Goal: Obtain resource: Download file/media

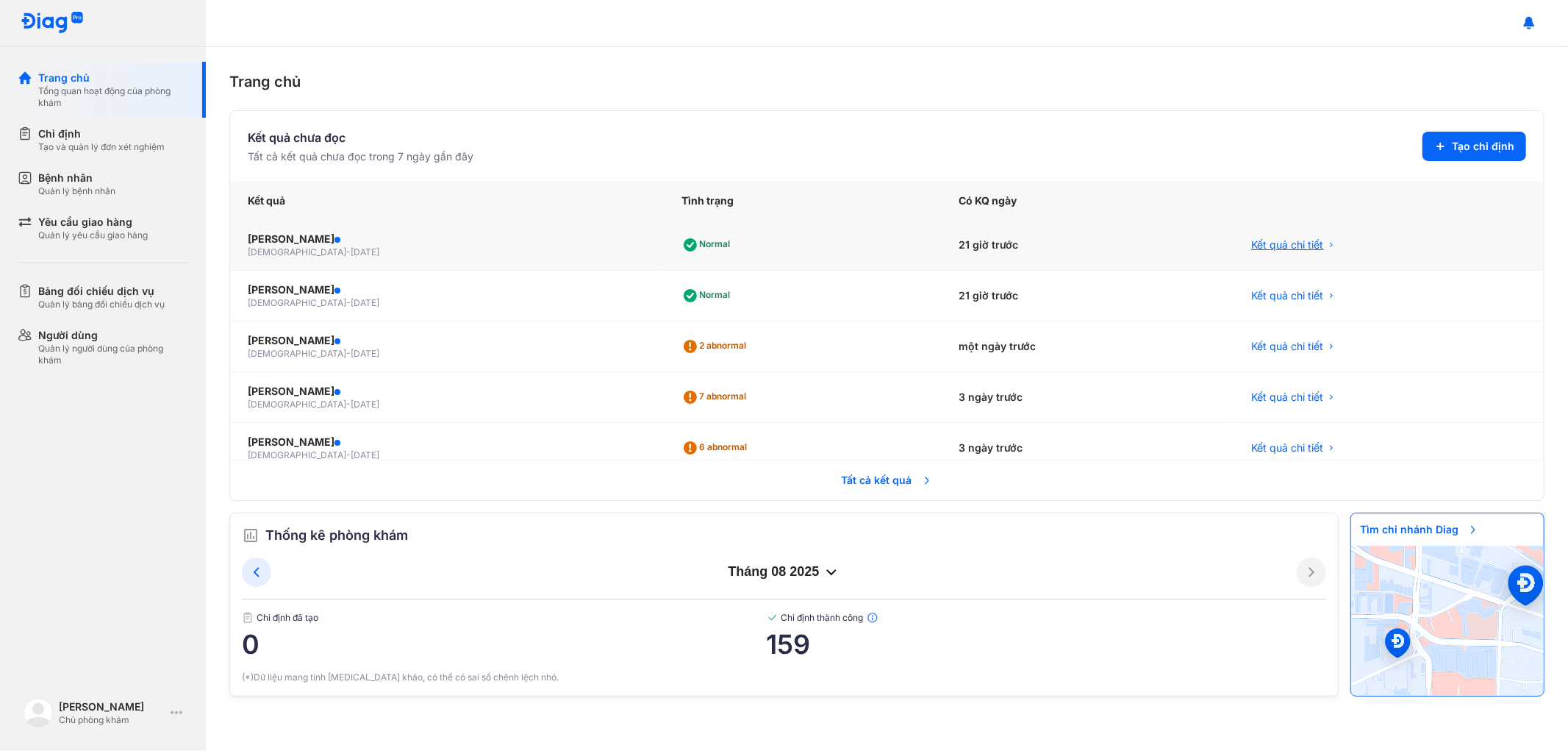
click at [1284, 245] on span "Kết quả chi tiết" at bounding box center [1288, 245] width 72 height 15
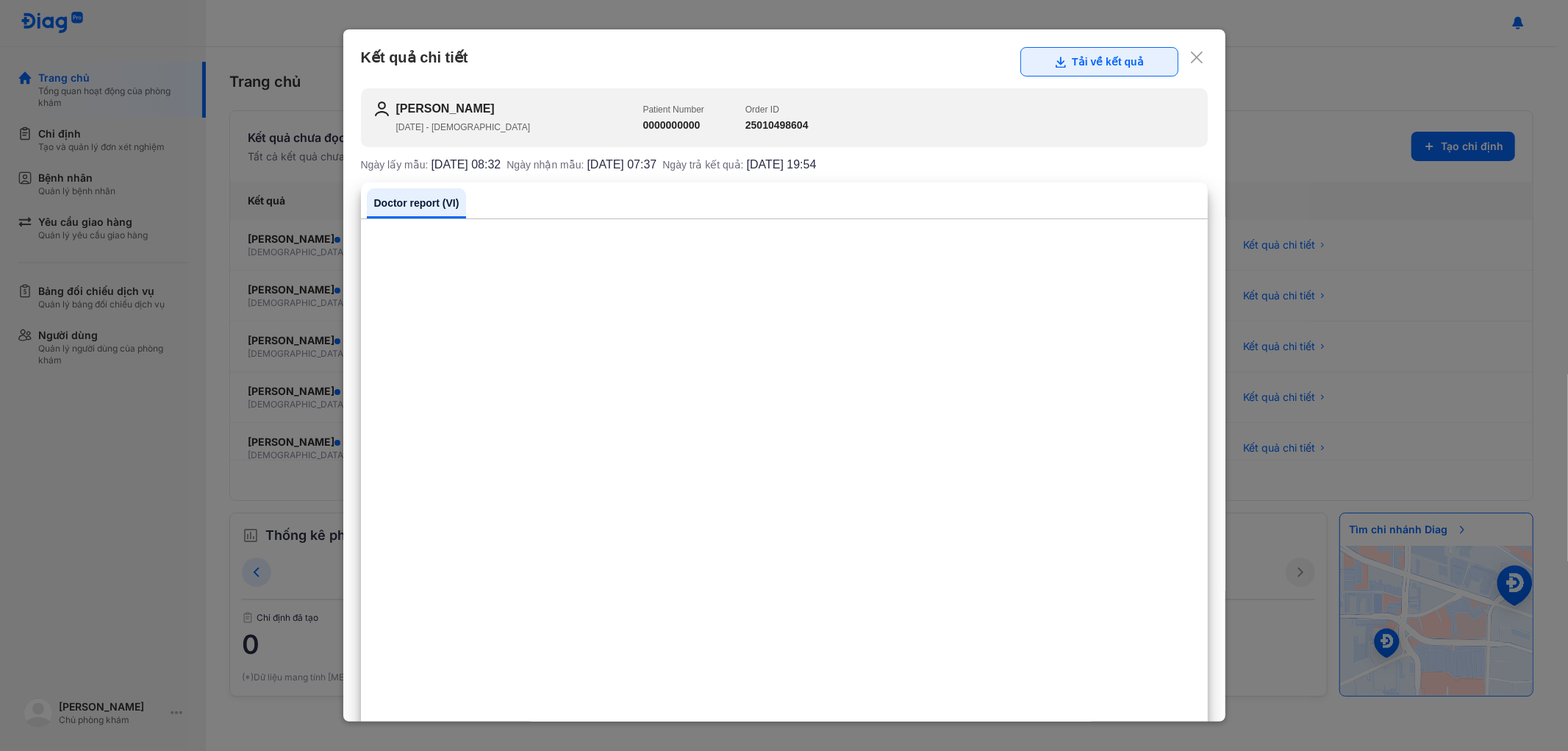
click at [1081, 60] on button "Tải về kết quả" at bounding box center [1099, 62] width 158 height 29
click at [1189, 57] on icon at bounding box center [1197, 57] width 15 height 15
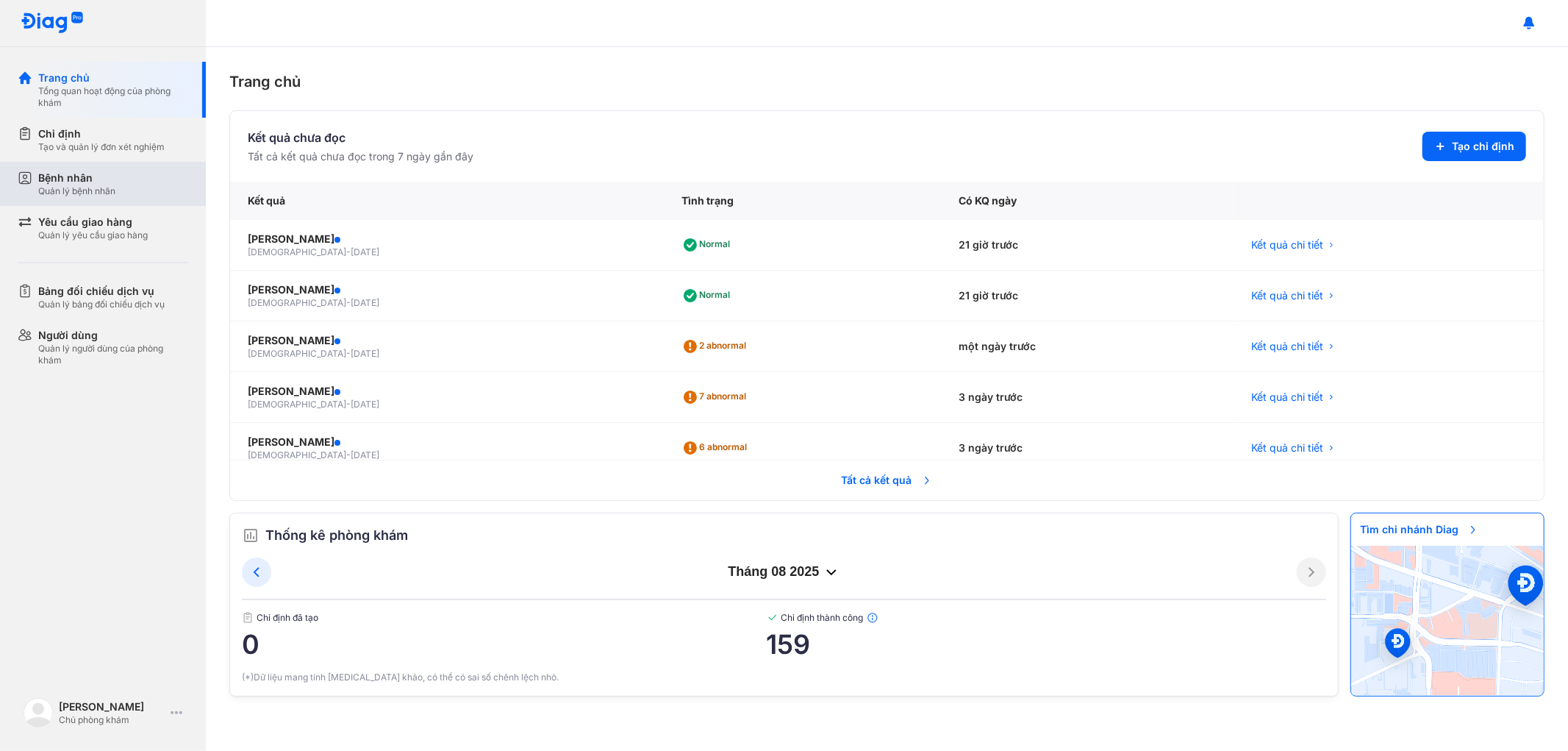
click at [97, 179] on div "Bệnh nhân" at bounding box center [77, 177] width 77 height 15
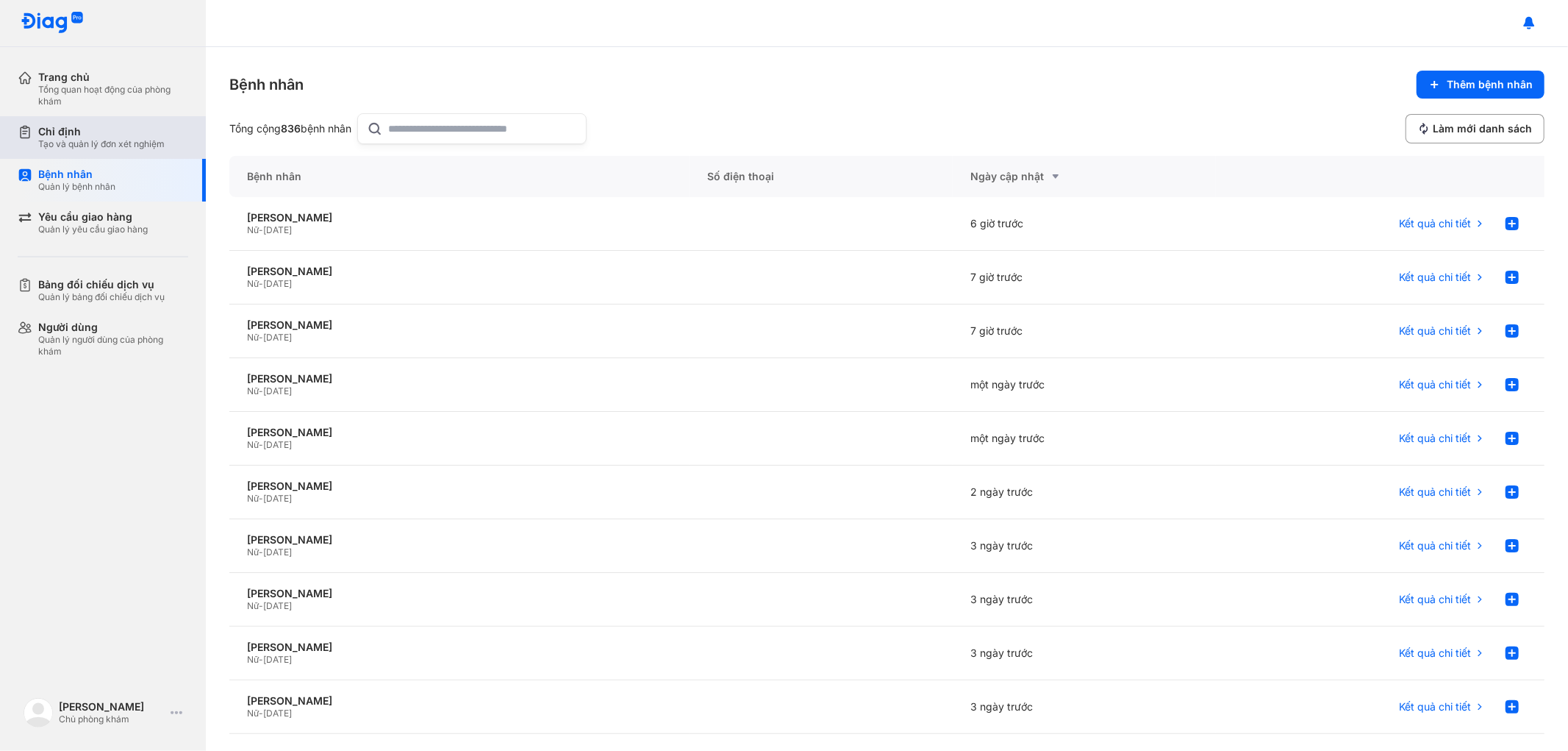
click at [79, 129] on div "Chỉ định" at bounding box center [101, 131] width 126 height 13
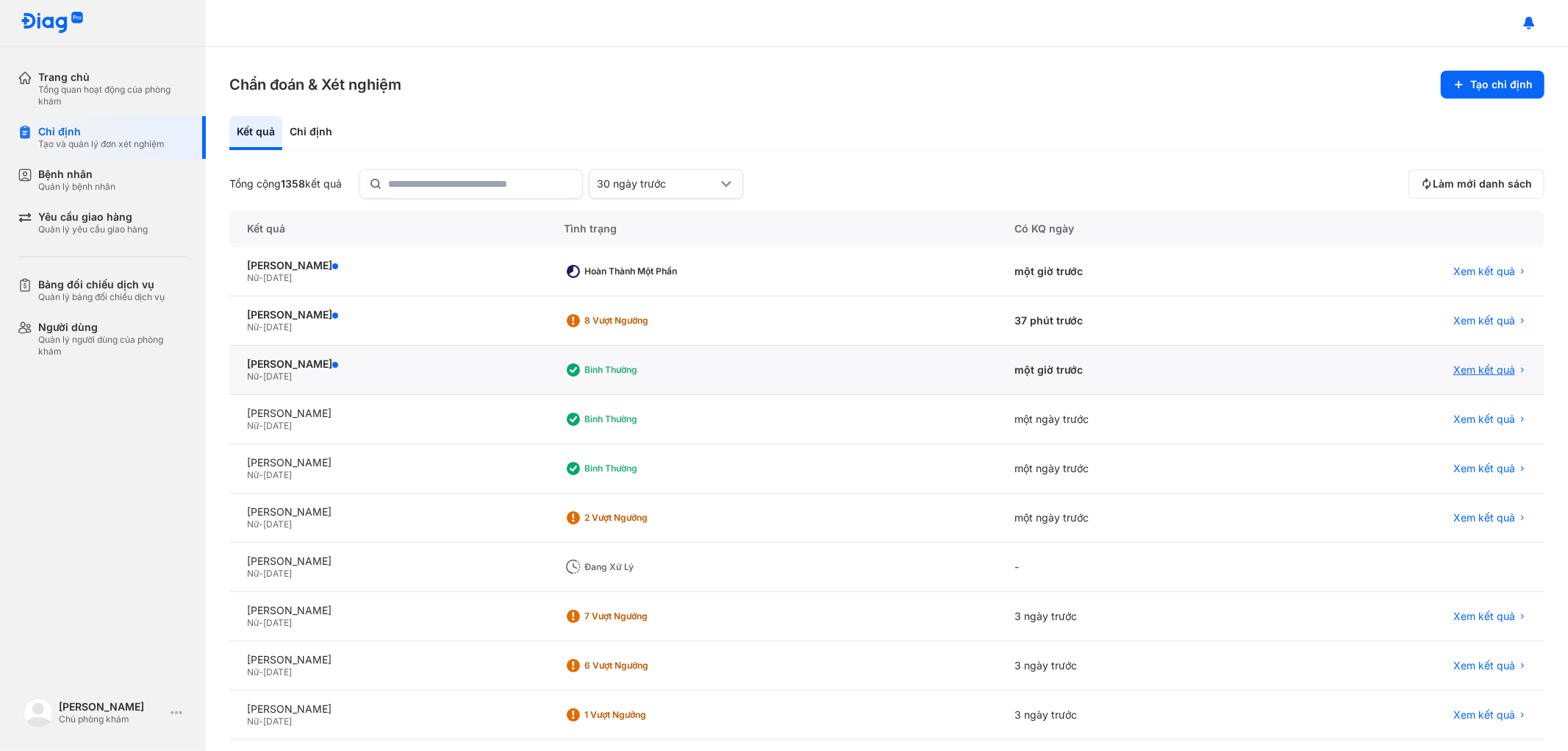
click at [1490, 365] on span "Xem kết quả" at bounding box center [1484, 370] width 62 height 13
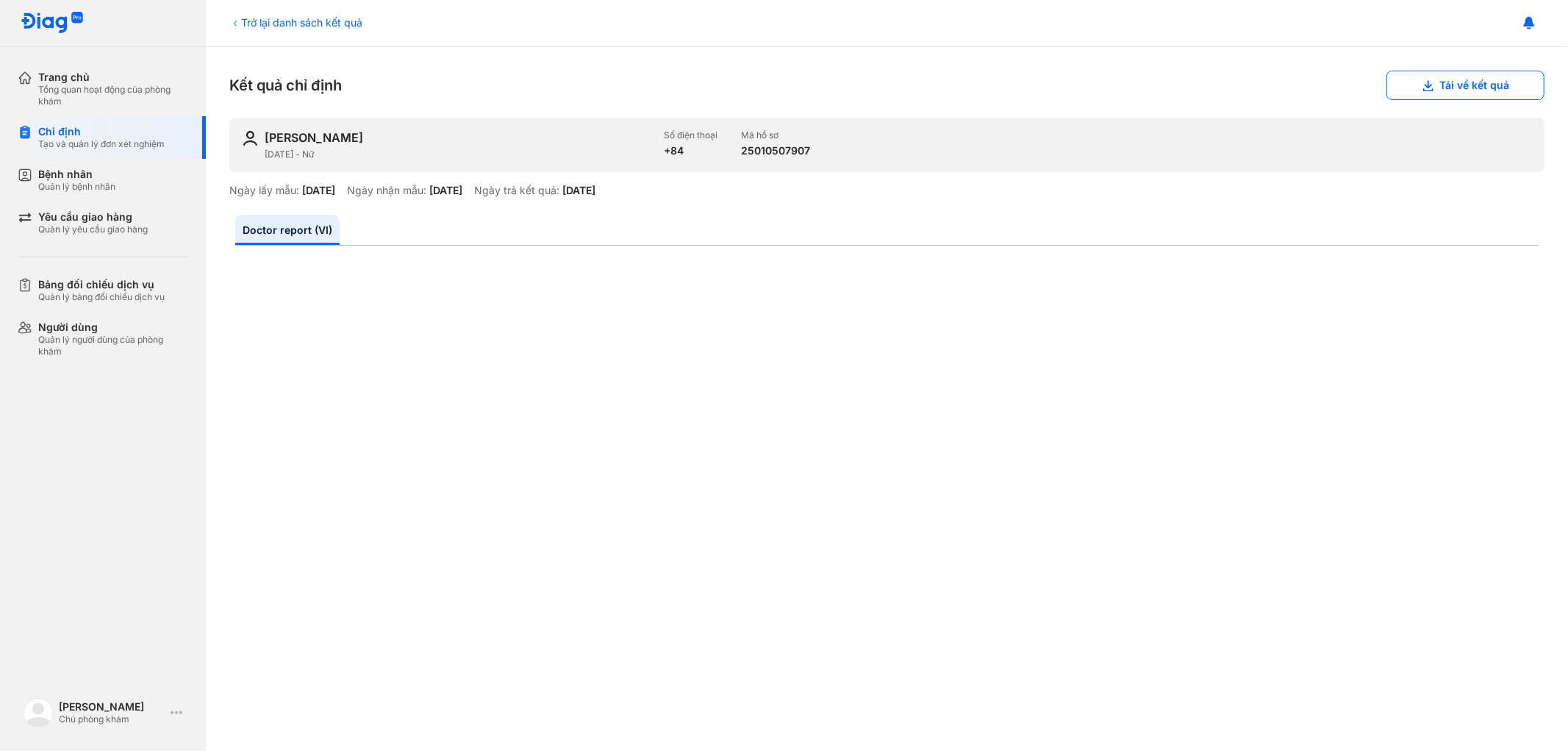
click at [248, 19] on div "Trở lại danh sách kết quả" at bounding box center [296, 23] width 133 height 16
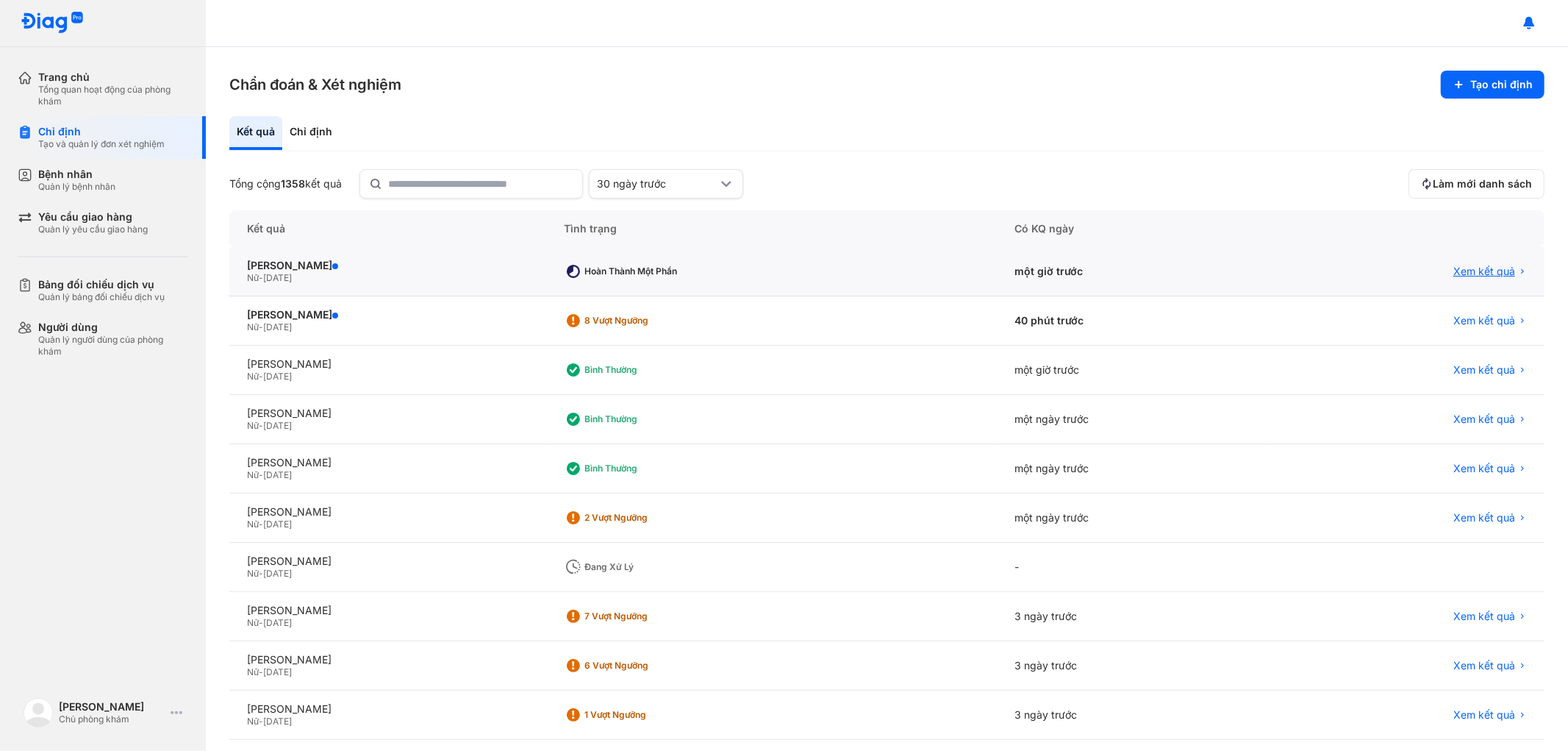
click at [1465, 267] on span "Xem kết quả" at bounding box center [1484, 271] width 62 height 13
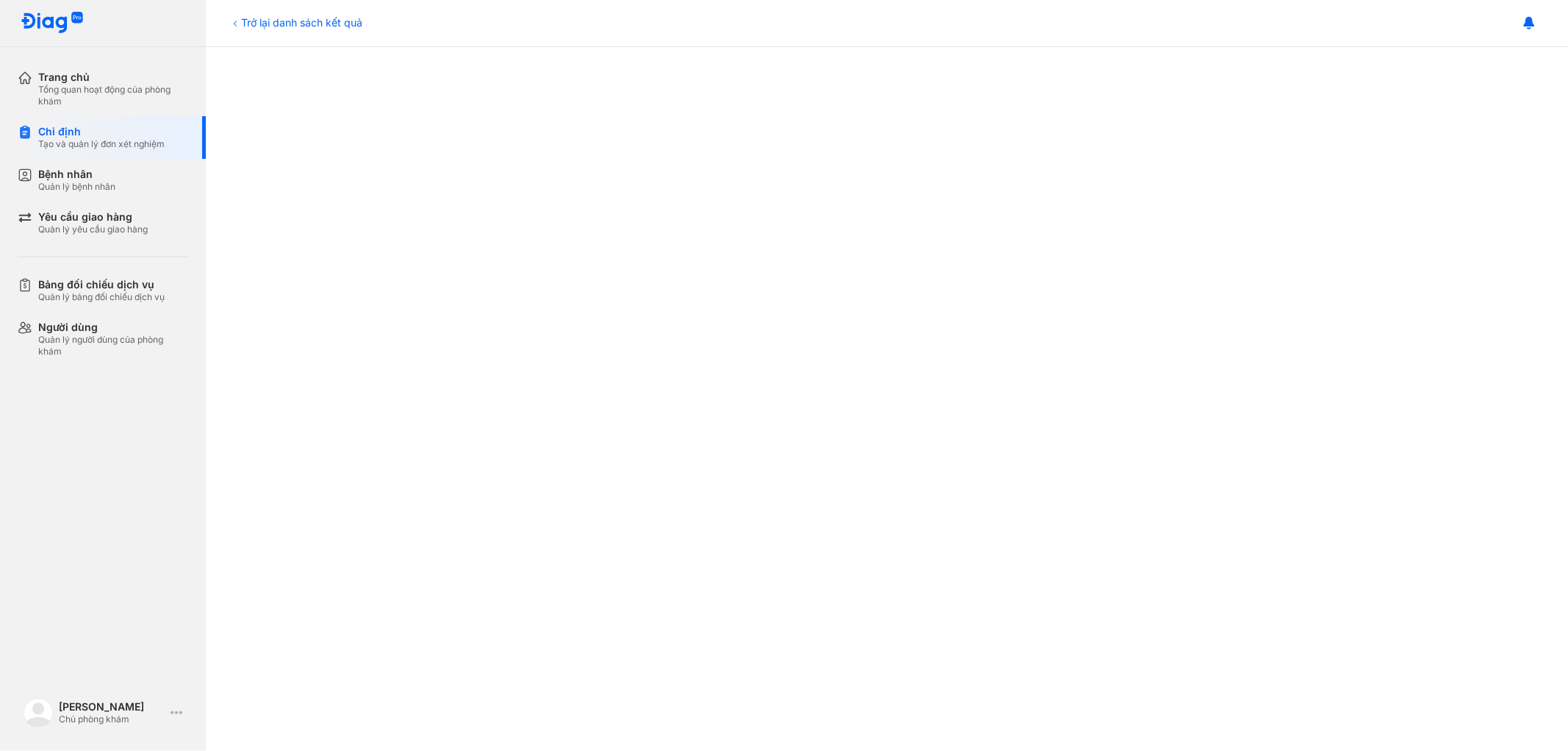
scroll to position [81, 0]
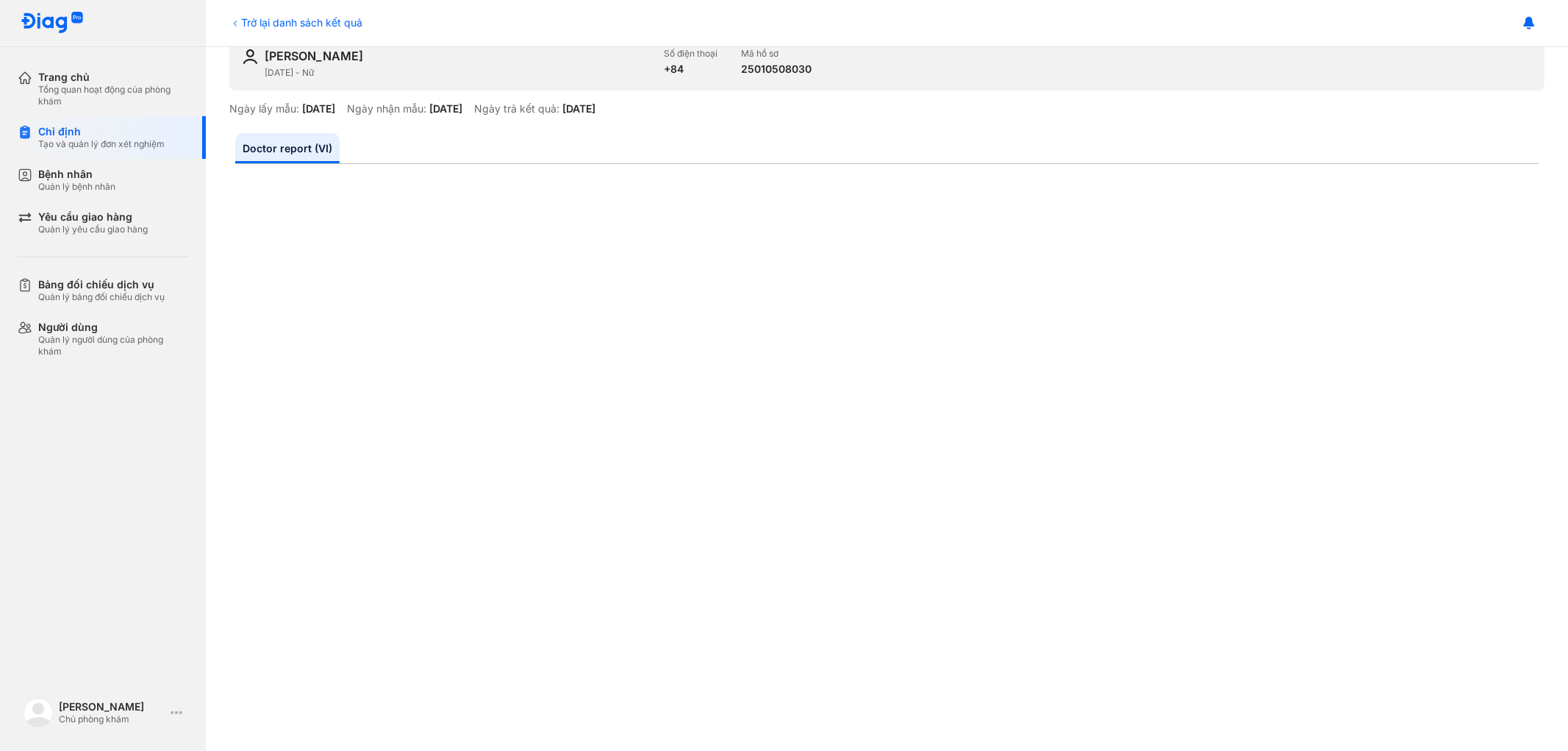
click at [240, 17] on icon at bounding box center [235, 23] width 12 height 12
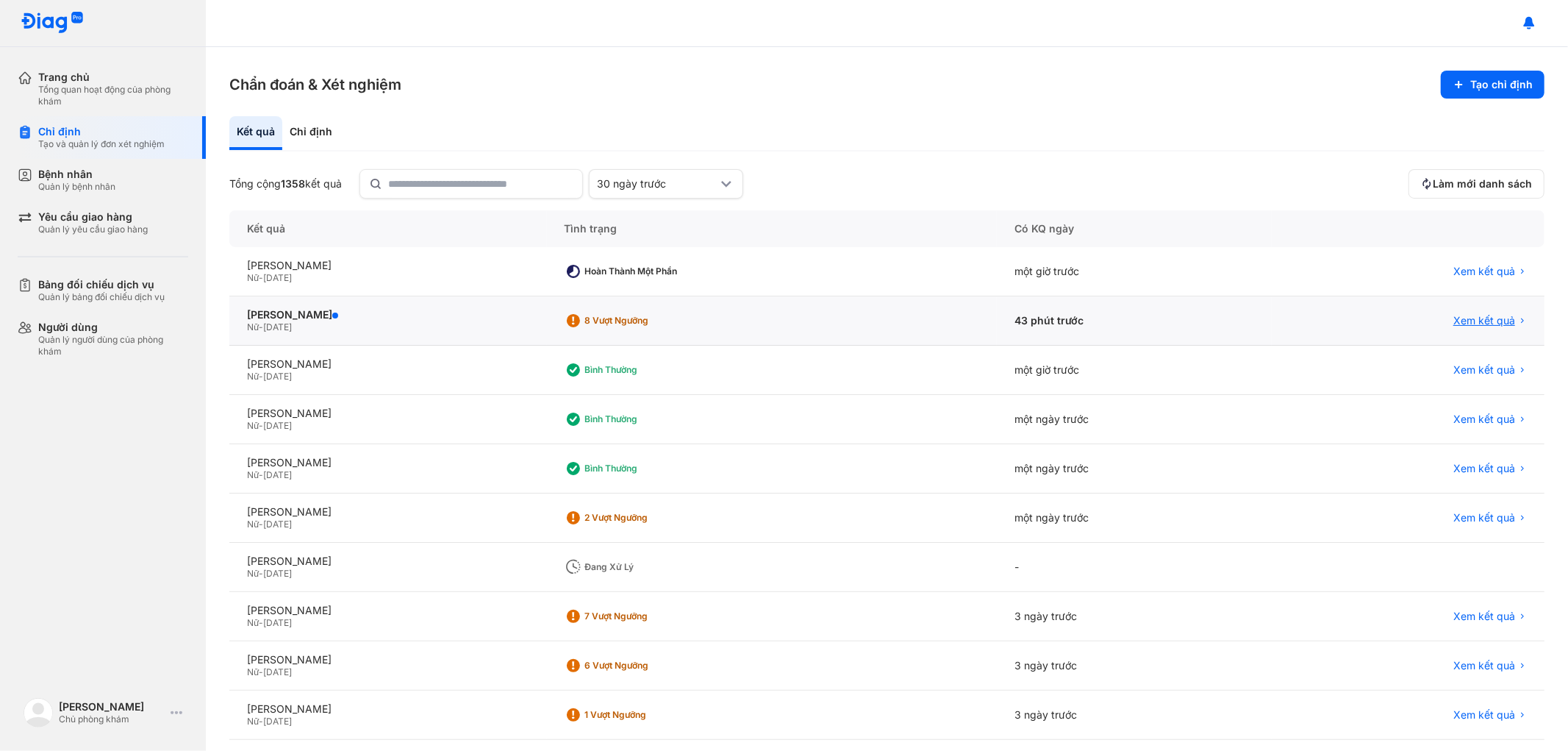
click at [1469, 318] on span "Xem kết quả" at bounding box center [1484, 320] width 62 height 13
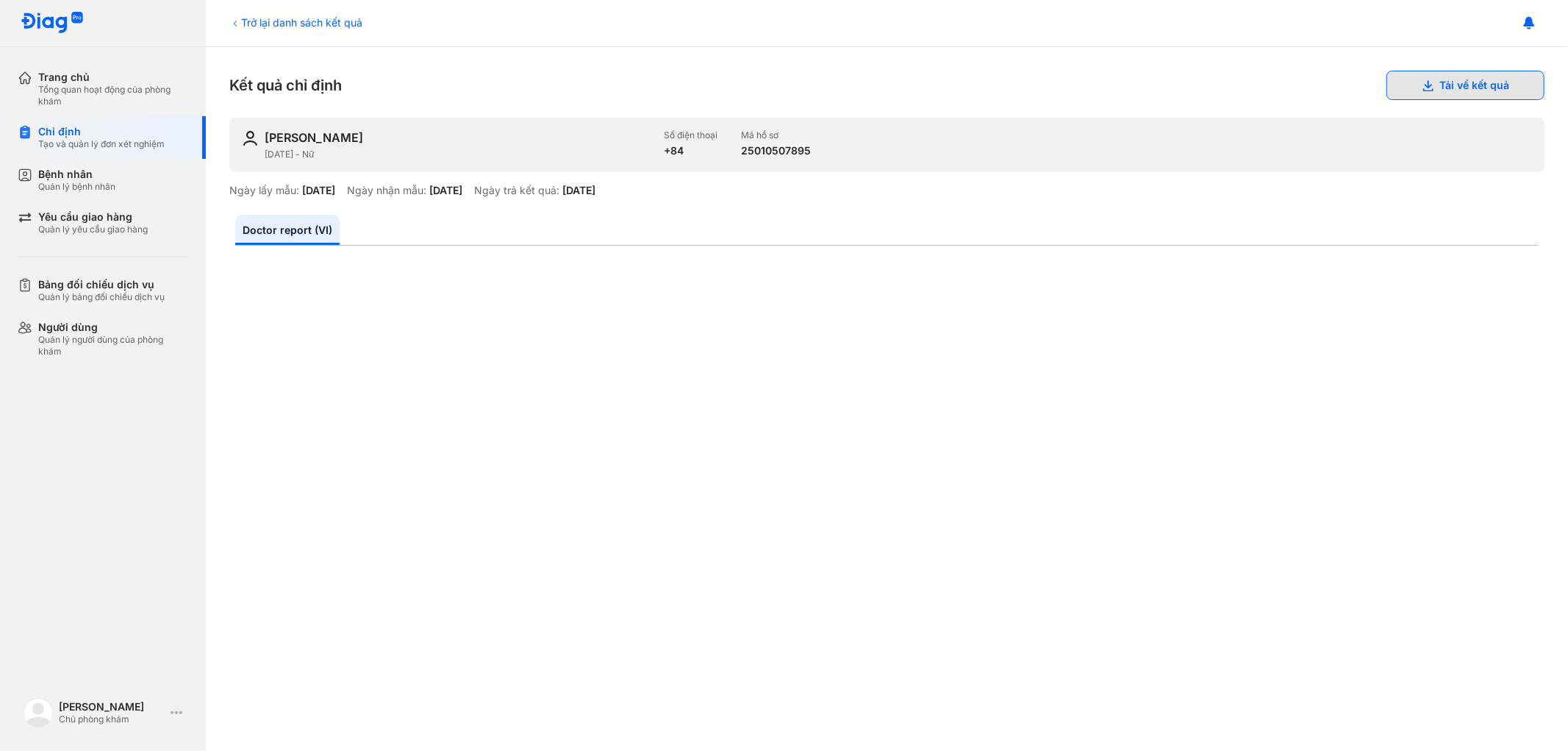
click at [1437, 85] on button "Tải về kết quả" at bounding box center [1465, 84] width 158 height 29
